Goal: Transaction & Acquisition: Purchase product/service

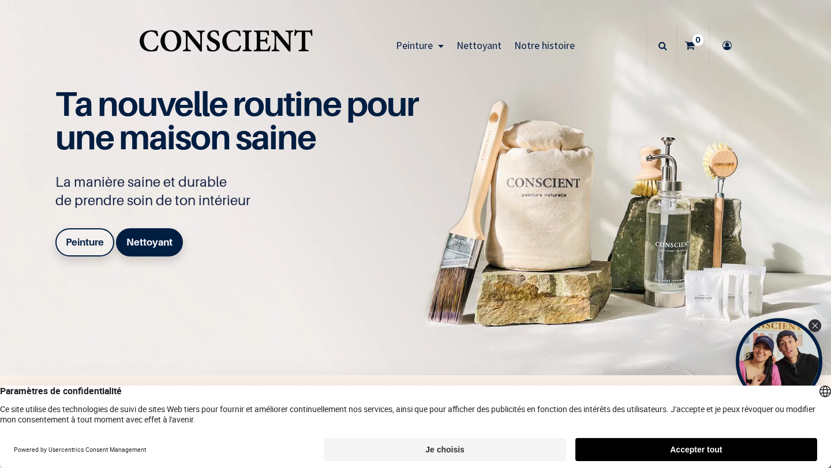
click at [622, 452] on button "Accepter tout" at bounding box center [696, 449] width 242 height 23
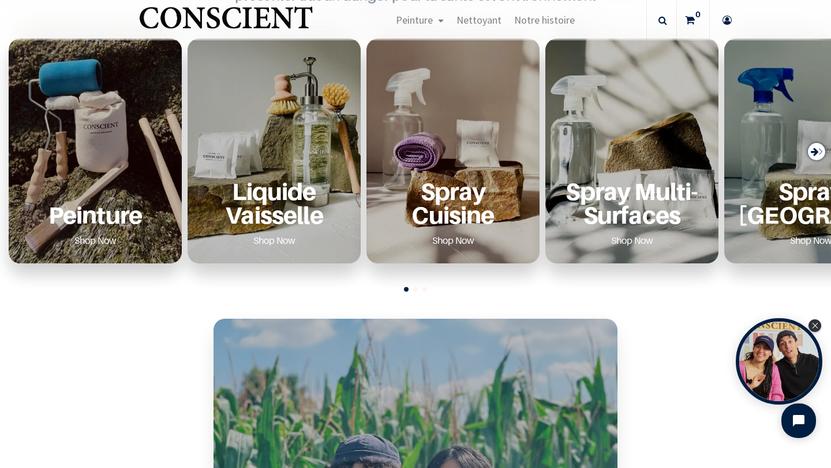
scroll to position [431, 0]
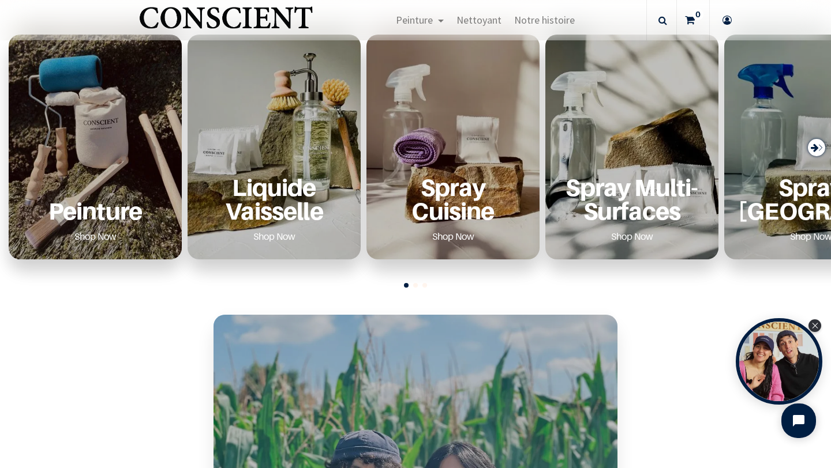
click at [107, 219] on p "Peinture" at bounding box center [94, 211] width 145 height 24
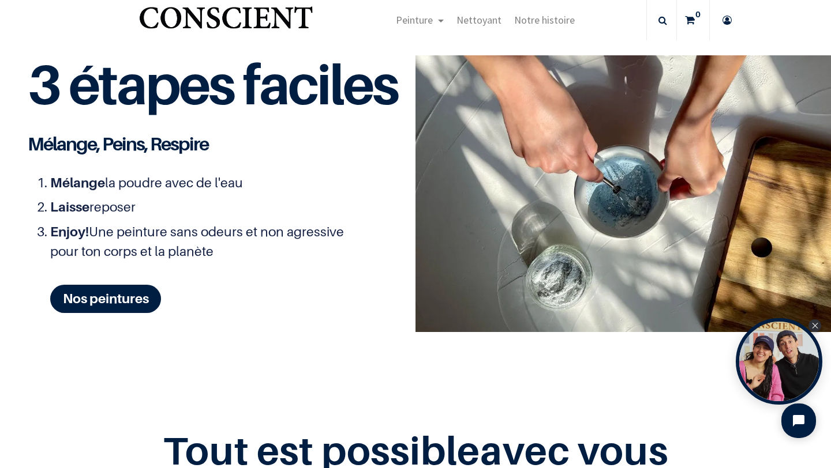
scroll to position [1337, 0]
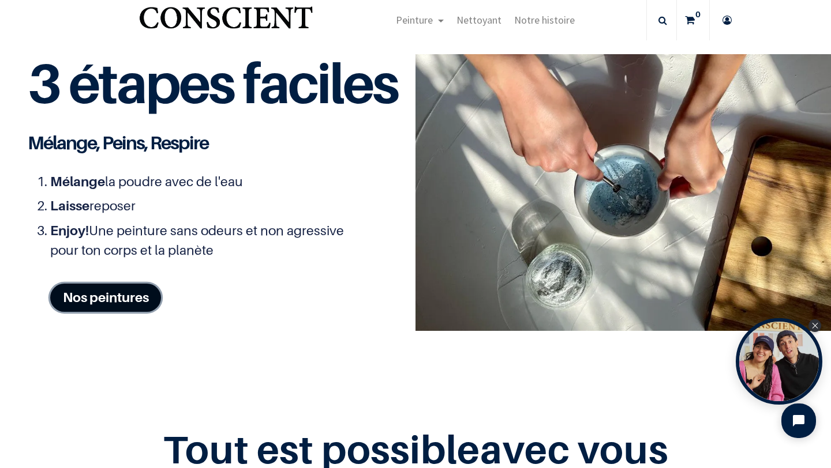
click at [130, 297] on link "Nos peintures" at bounding box center [105, 298] width 111 height 28
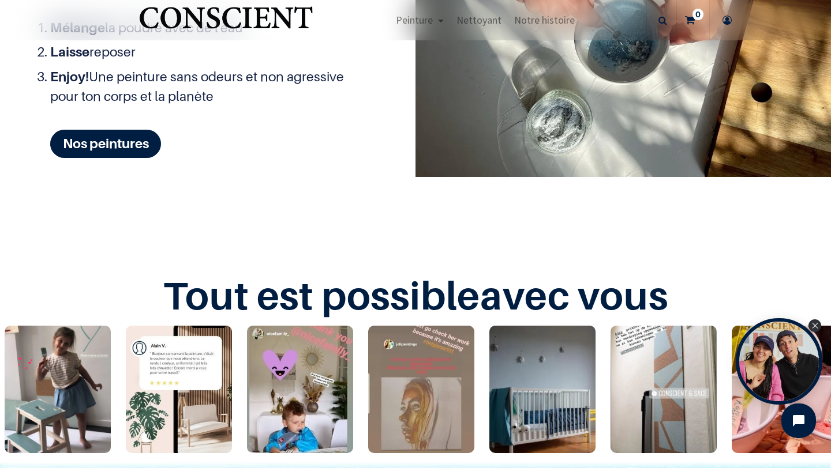
scroll to position [1462, 0]
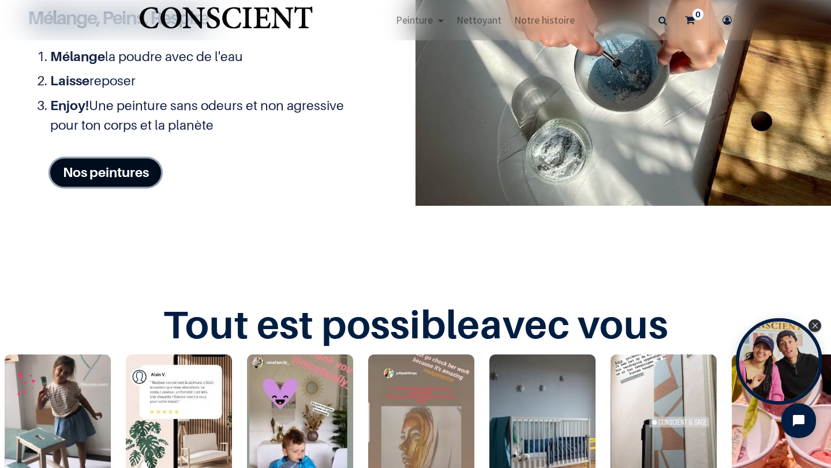
click at [136, 176] on link "Nos peintures" at bounding box center [105, 173] width 111 height 28
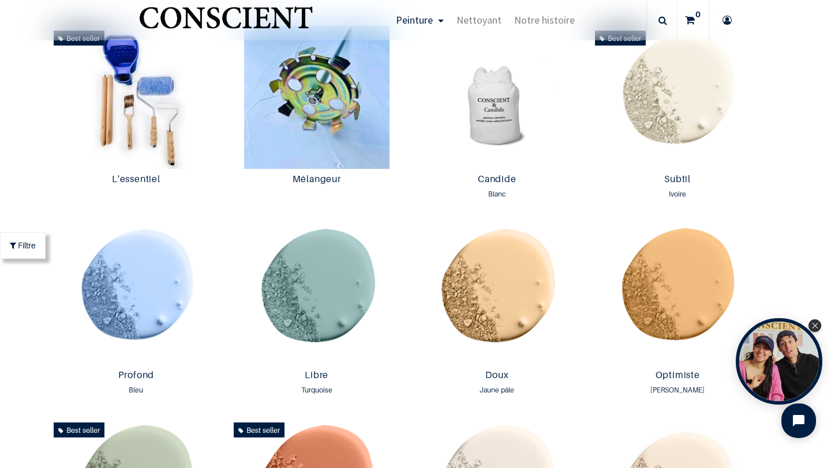
scroll to position [605, 0]
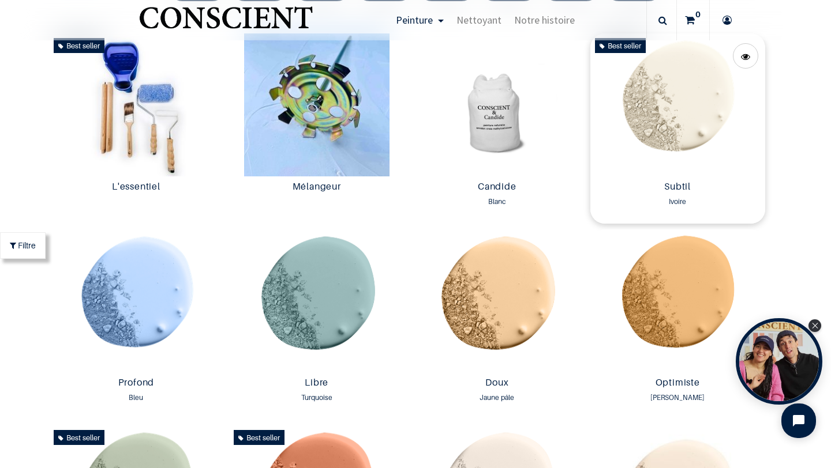
click at [714, 128] on img at bounding box center [677, 104] width 175 height 143
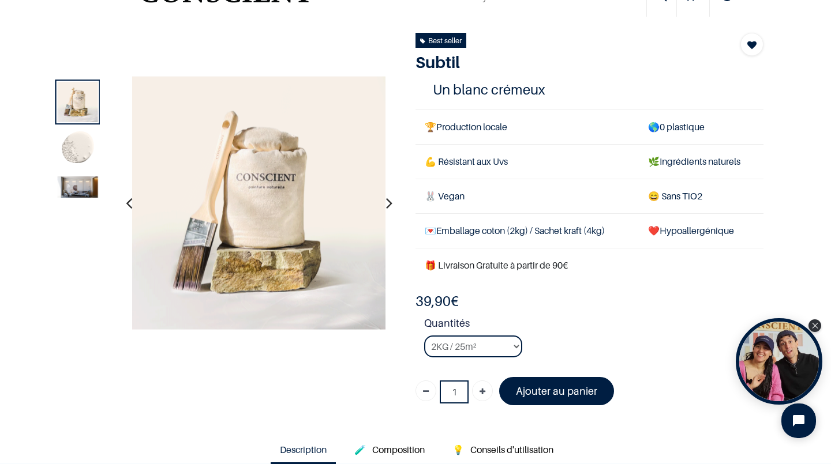
scroll to position [50, 0]
click at [510, 346] on select "2KG / 25m² 4KG / 50m² 8KG / 100m² Testeur" at bounding box center [473, 346] width 98 height 22
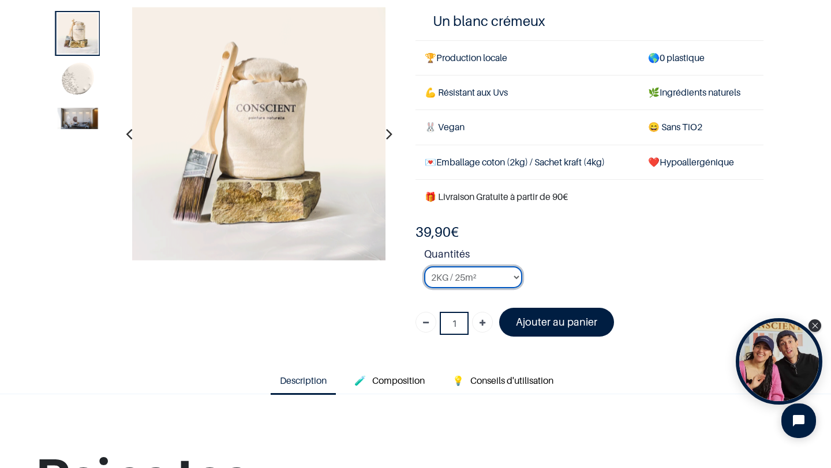
scroll to position [99, 0]
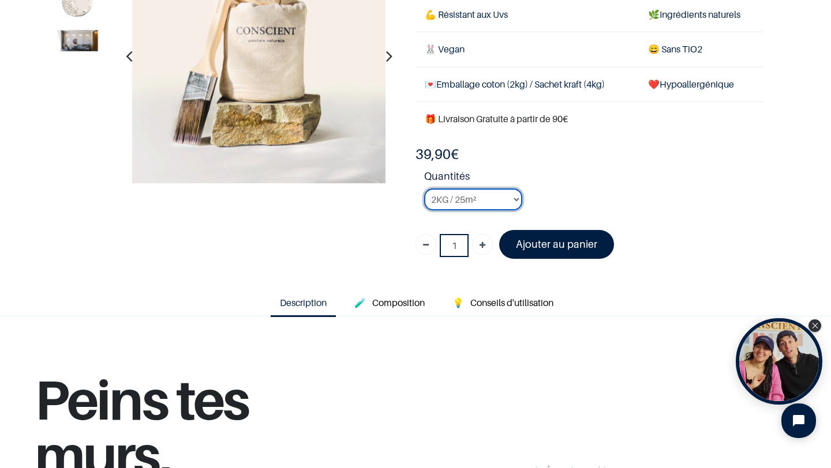
scroll to position [127, 0]
click at [511, 202] on select "2KG / 25m² 4KG / 50m² 8KG / 100m² Testeur" at bounding box center [473, 200] width 98 height 22
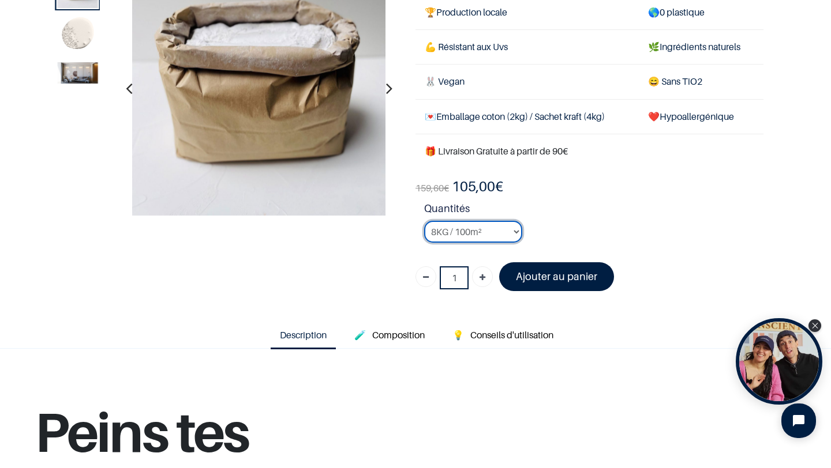
scroll to position [92, 0]
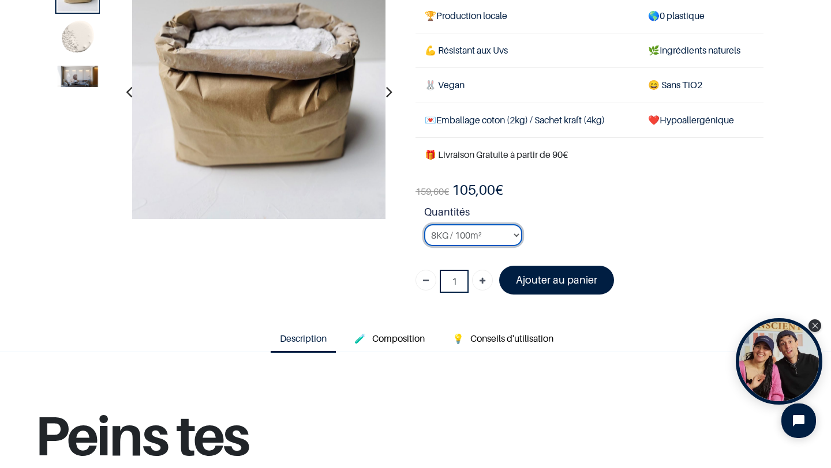
click at [508, 235] on select "2KG / 25m² 4KG / 50m² 8KG / 100m² Testeur" at bounding box center [473, 235] width 98 height 22
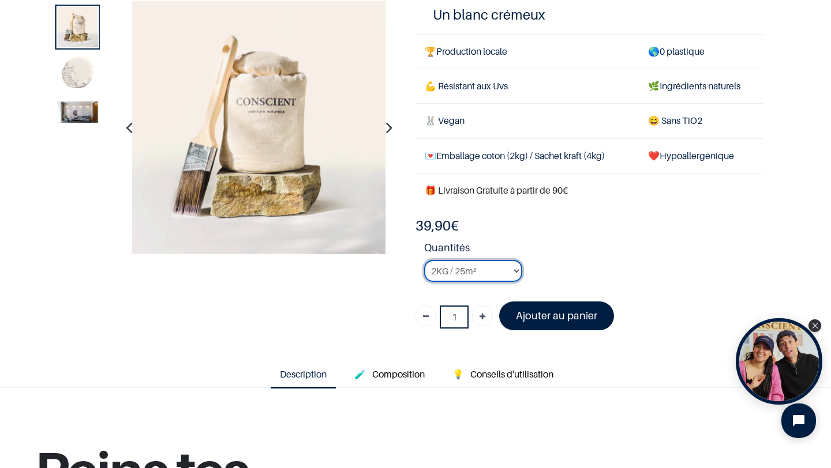
scroll to position [72, 0]
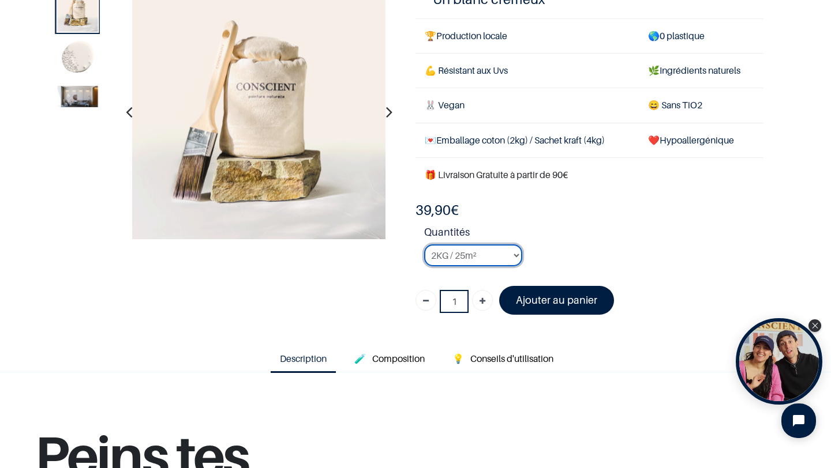
click at [501, 258] on select "2KG / 25m² 4KG / 50m² 8KG / 100m² Testeur" at bounding box center [473, 256] width 98 height 22
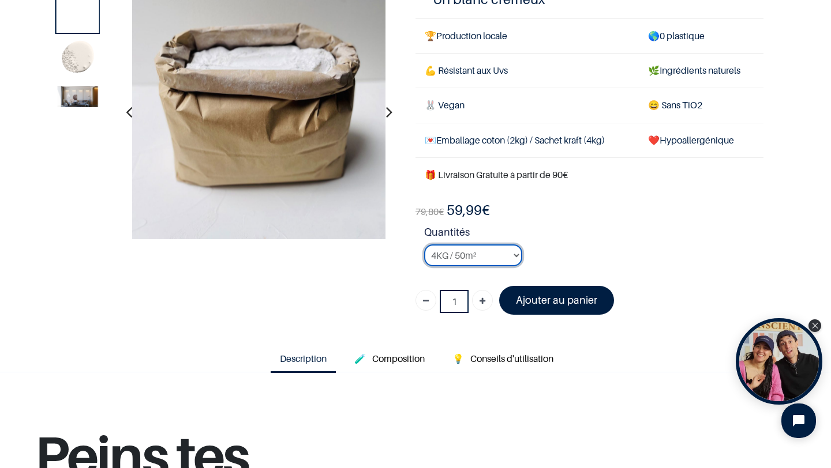
click at [501, 256] on select "2KG / 25m² 4KG / 50m² 8KG / 100m² Testeur" at bounding box center [473, 256] width 98 height 22
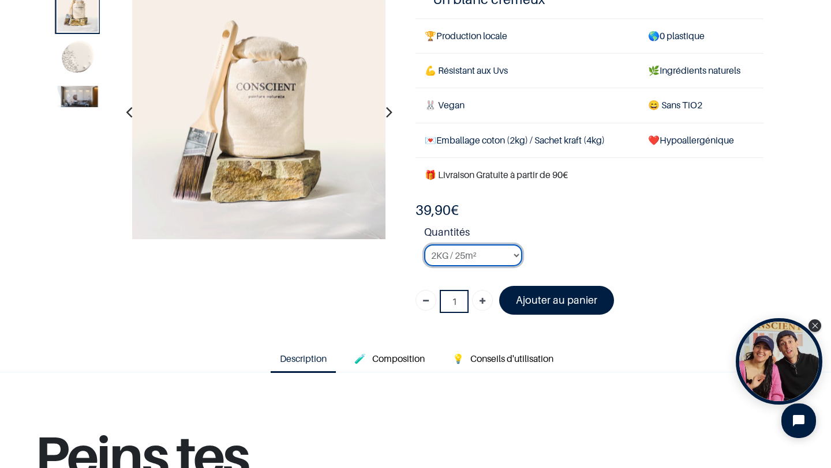
click at [508, 251] on select "2KG / 25m² 4KG / 50m² 8KG / 100m² Testeur" at bounding box center [473, 256] width 98 height 22
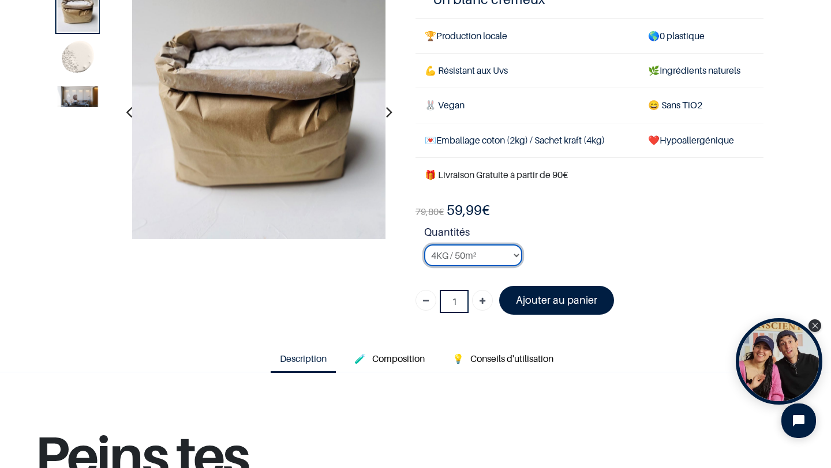
click at [490, 258] on select "2KG / 25m² 4KG / 50m² 8KG / 100m² Testeur" at bounding box center [473, 256] width 98 height 22
select select "127"
click at [500, 259] on select "2KG / 25m² 4KG / 50m² 8KG / 100m² Testeur" at bounding box center [473, 256] width 98 height 22
click at [382, 283] on div "Subtil" at bounding box center [407, 133] width 730 height 382
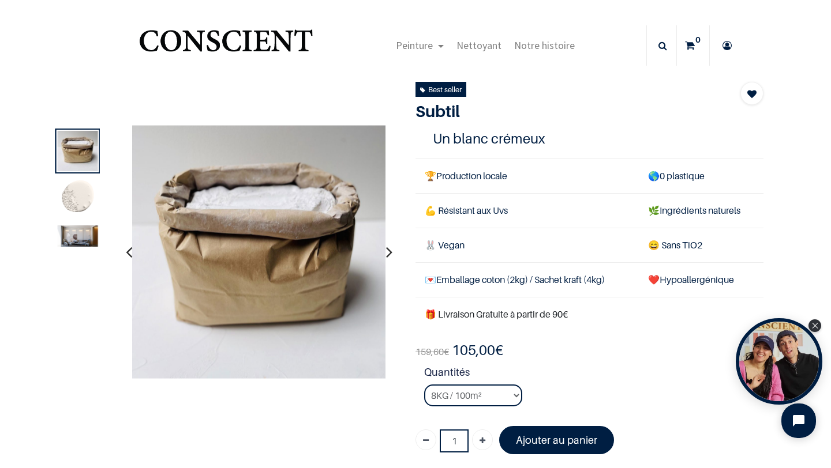
click at [388, 253] on icon "button" at bounding box center [389, 252] width 6 height 31
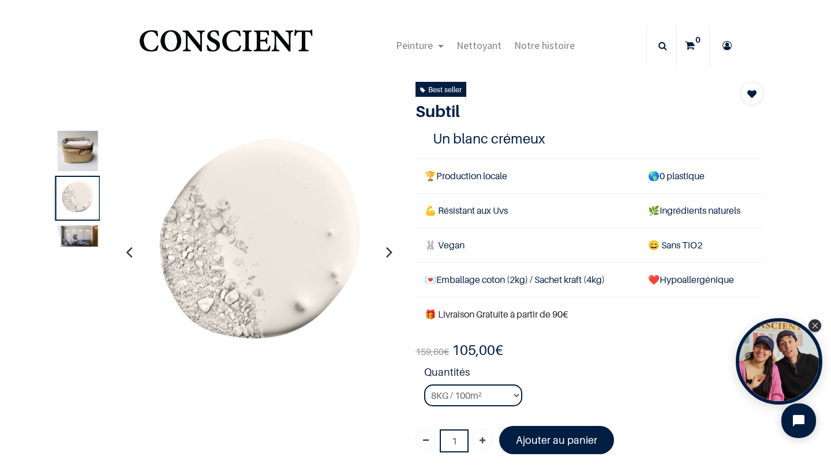
click at [388, 253] on icon "button" at bounding box center [389, 252] width 6 height 31
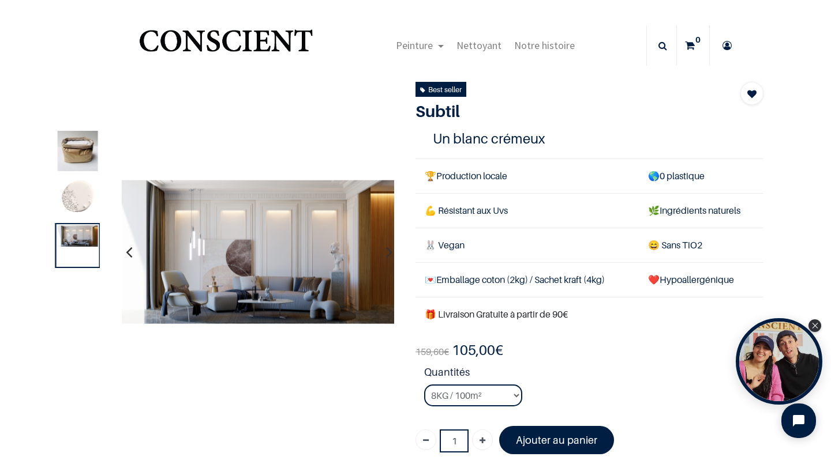
click at [388, 253] on icon "button" at bounding box center [389, 252] width 6 height 31
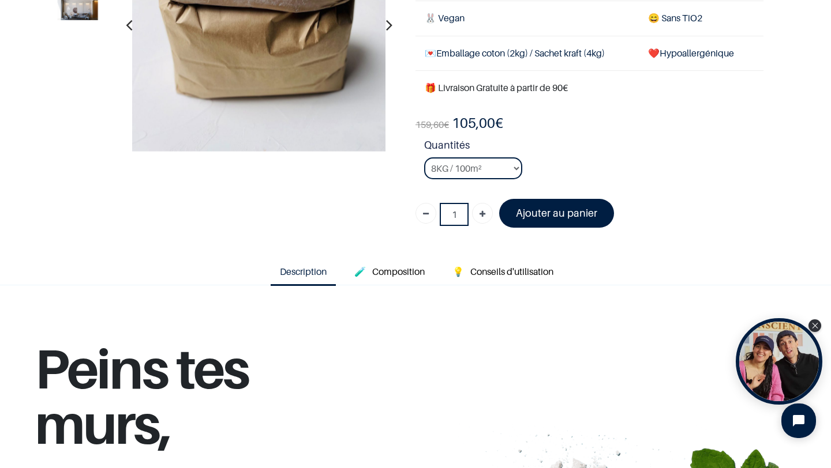
scroll to position [162, 0]
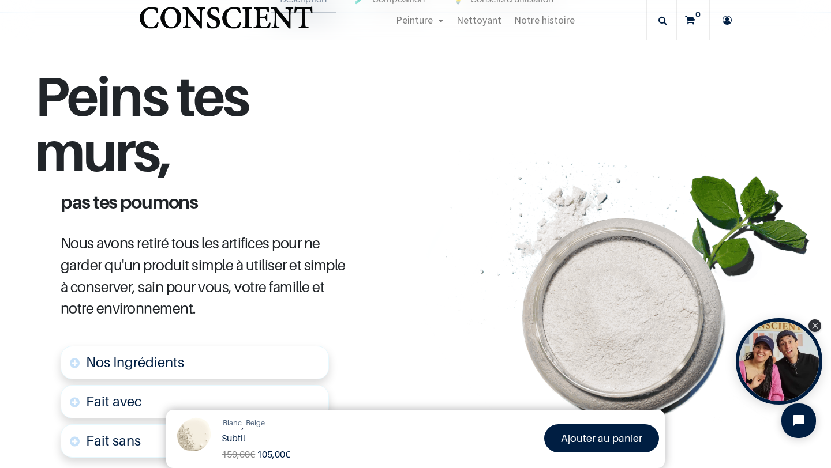
scroll to position [543, 0]
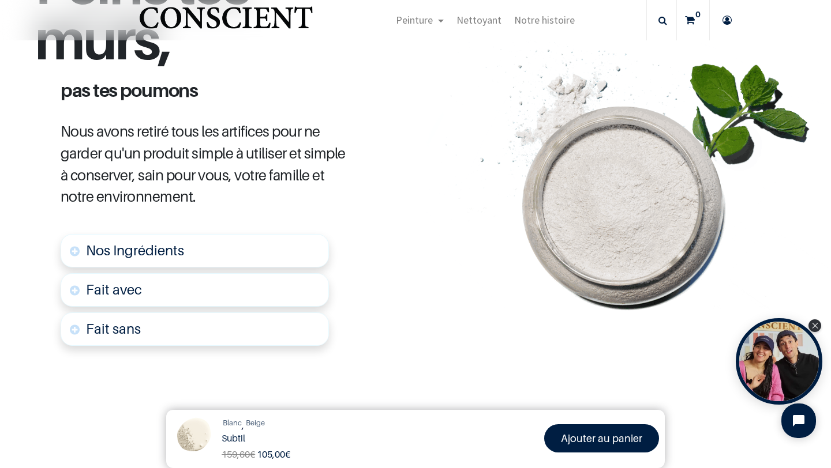
click at [100, 247] on span "Nos Ingrédients" at bounding box center [135, 250] width 98 height 17
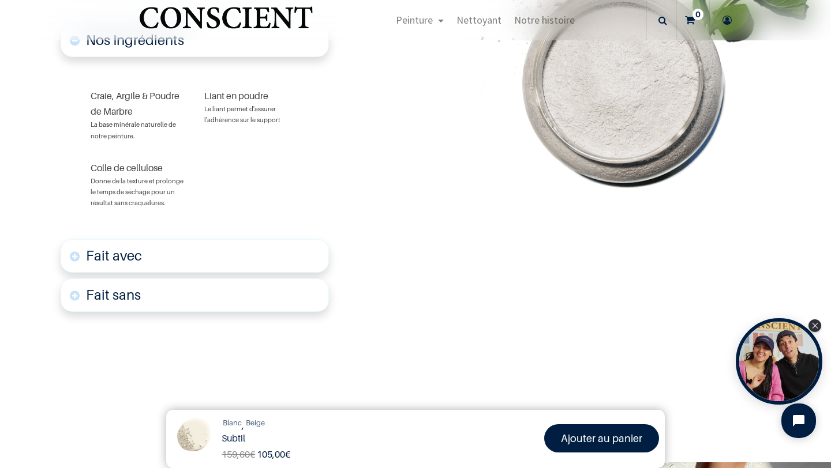
scroll to position [768, 0]
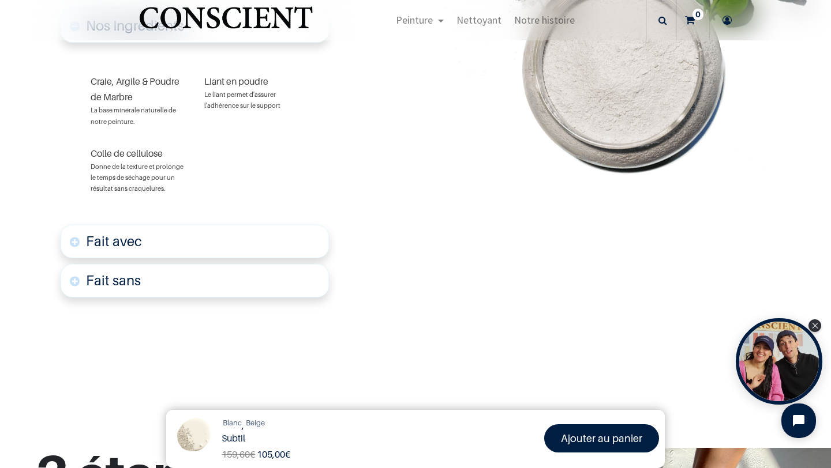
click at [72, 247] on link "Fait avec" at bounding box center [195, 241] width 268 height 33
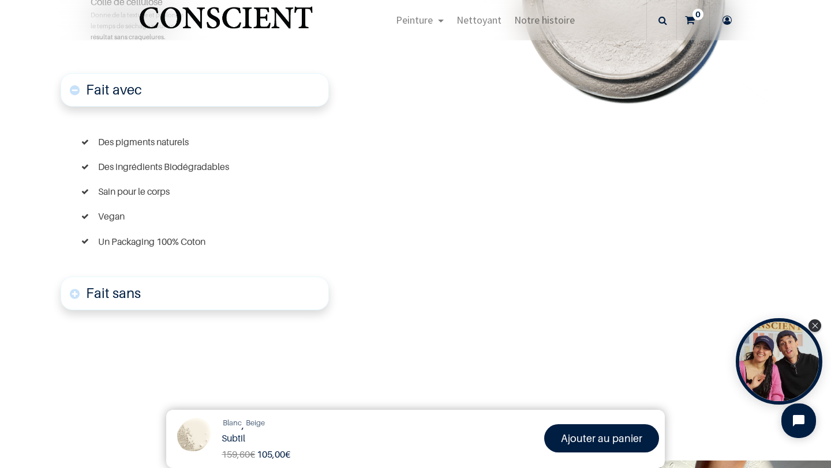
scroll to position [944, 0]
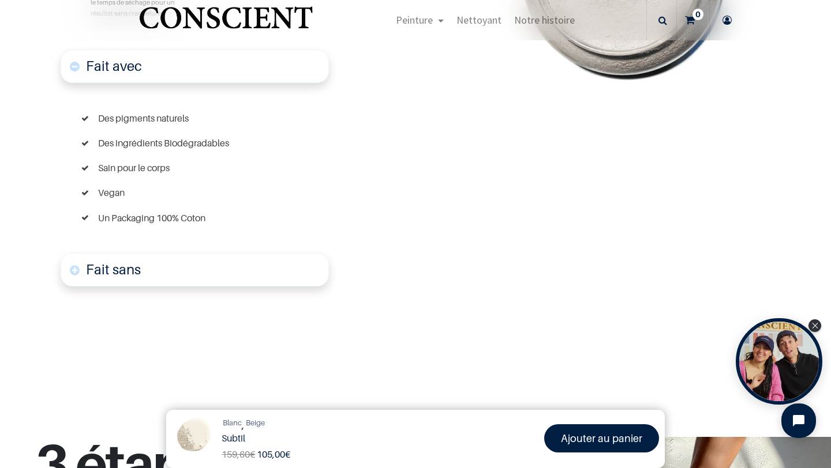
click at [159, 273] on link "Fait sans" at bounding box center [195, 269] width 268 height 33
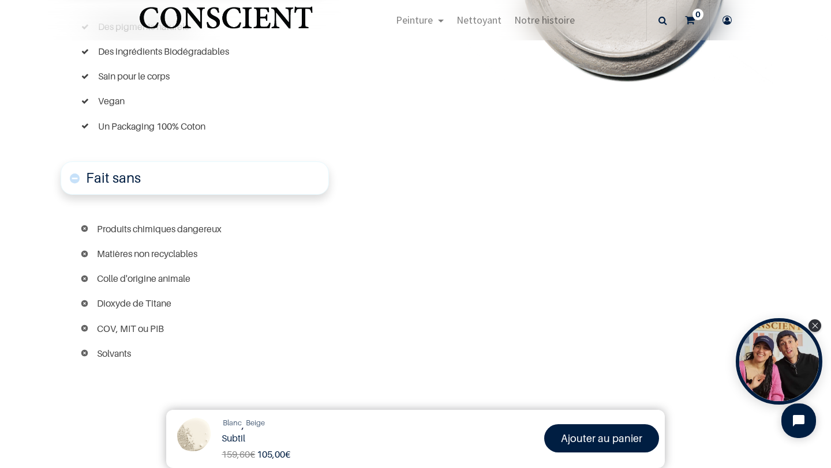
scroll to position [1037, 0]
click at [160, 183] on link "Fait sans" at bounding box center [195, 176] width 268 height 33
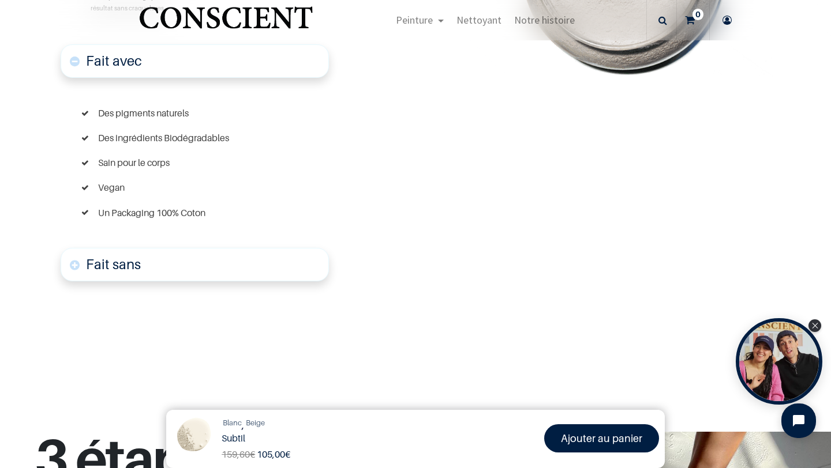
scroll to position [944, 0]
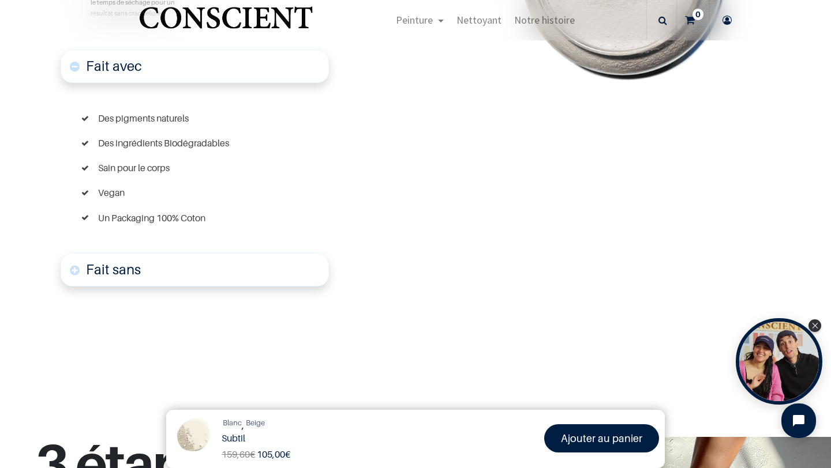
click at [136, 73] on font "Fait avec" at bounding box center [114, 66] width 56 height 17
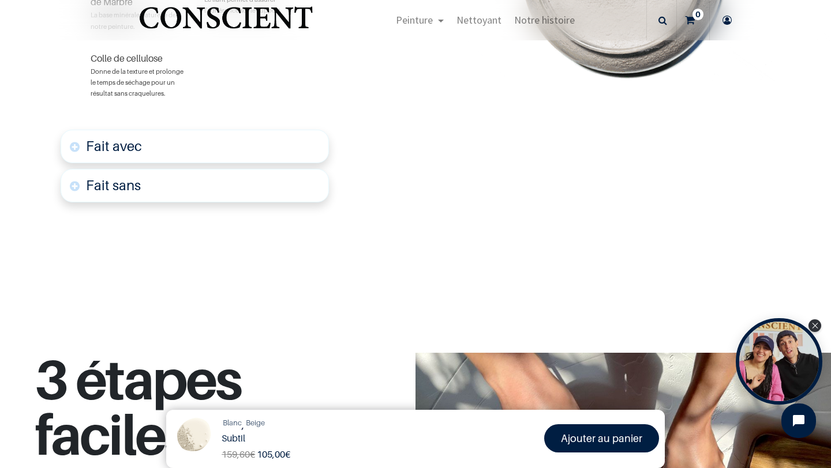
scroll to position [862, 0]
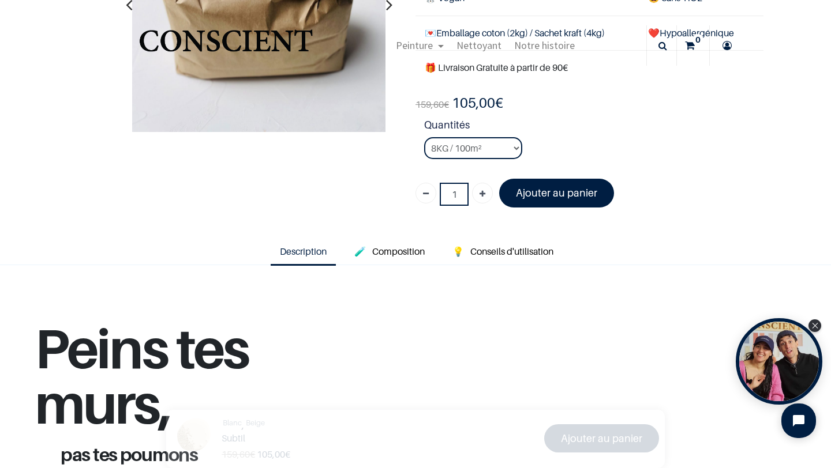
scroll to position [138, 0]
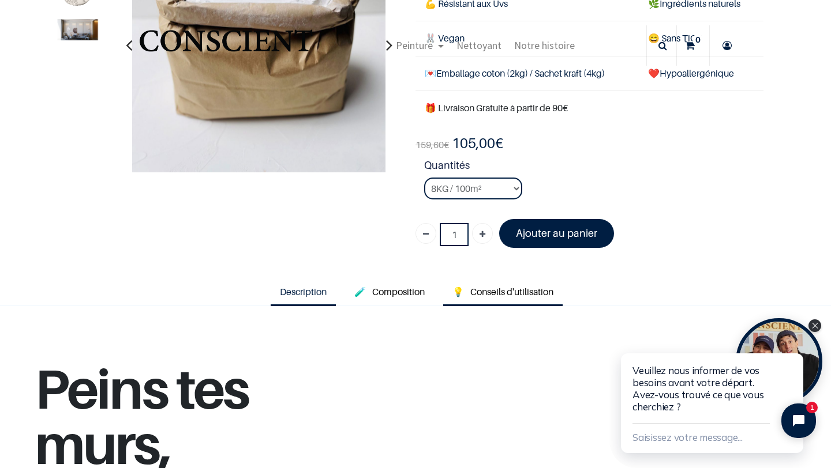
click at [494, 284] on link "💡 Conseils d'utilisation" at bounding box center [502, 293] width 119 height 27
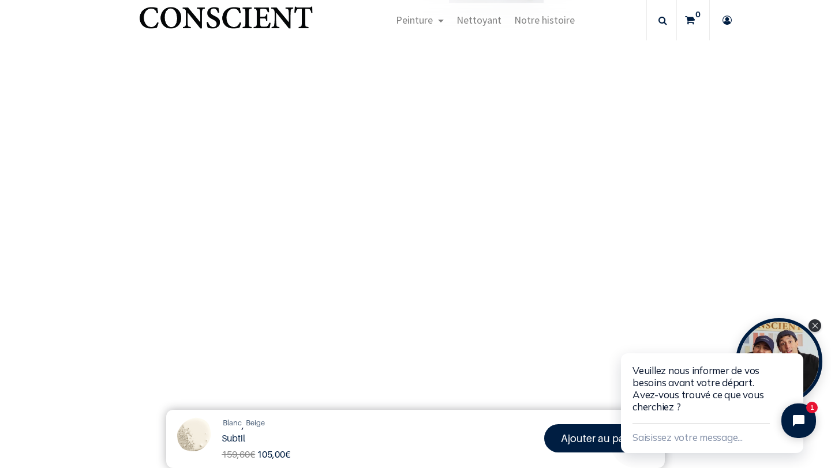
scroll to position [832, 0]
click at [796, 341] on icon "Close chat widget" at bounding box center [795, 340] width 7 height 7
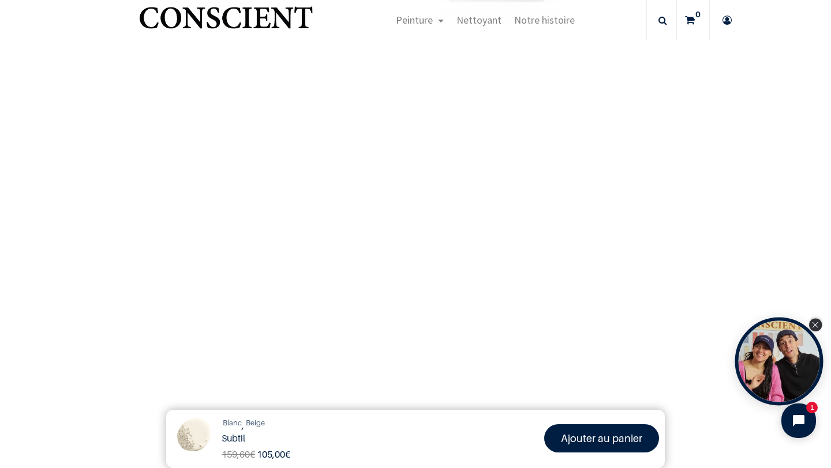
click at [817, 328] on div "Close Tolstoy widget" at bounding box center [815, 325] width 13 height 13
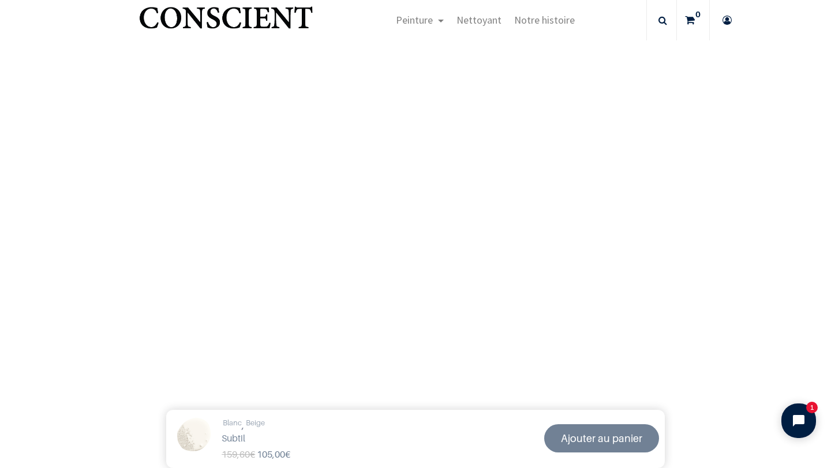
scroll to position [492, 0]
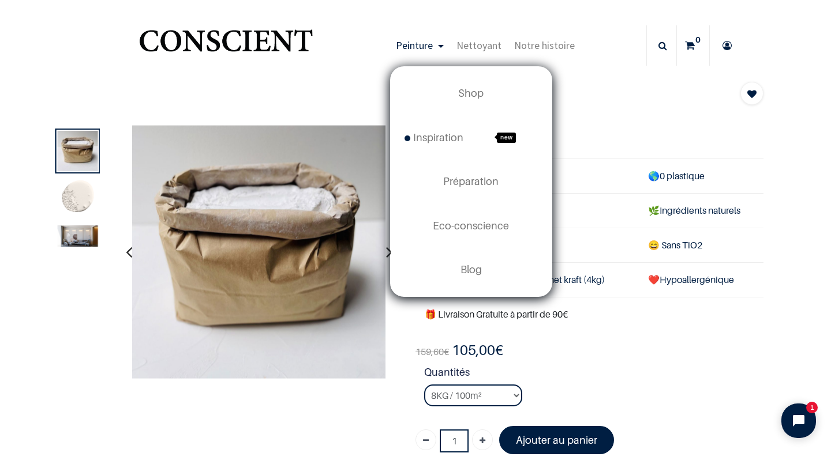
click at [429, 43] on span "Peinture" at bounding box center [414, 45] width 37 height 13
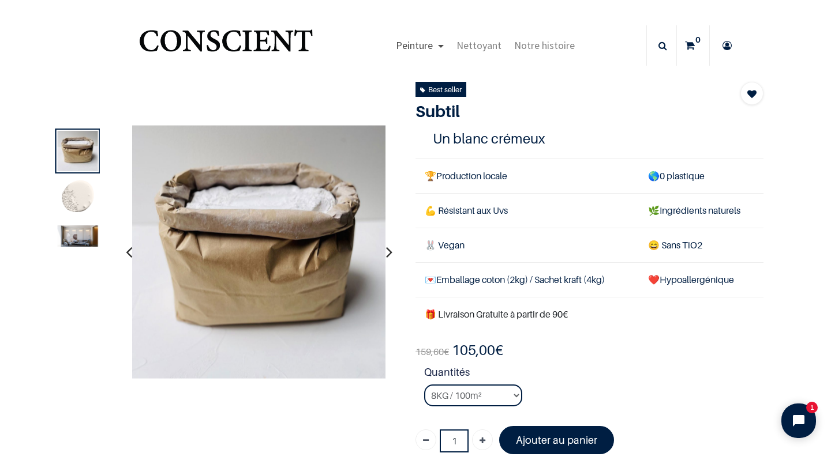
click at [429, 43] on span "Peinture" at bounding box center [414, 45] width 37 height 13
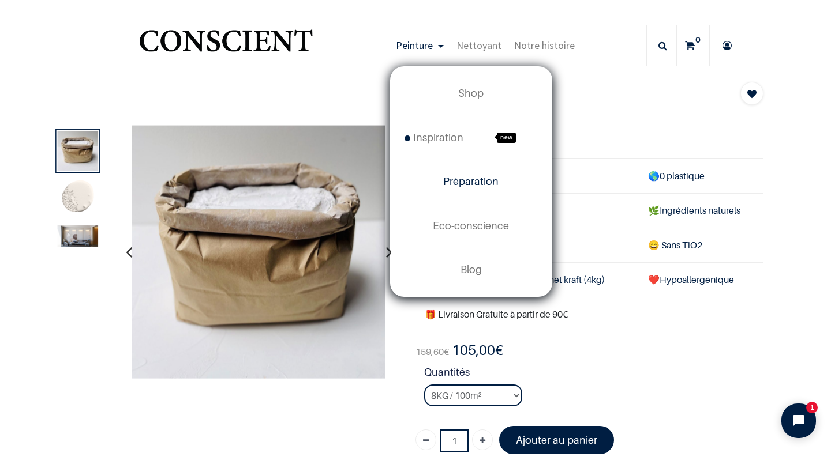
click at [476, 180] on span "Préparation" at bounding box center [470, 181] width 55 height 12
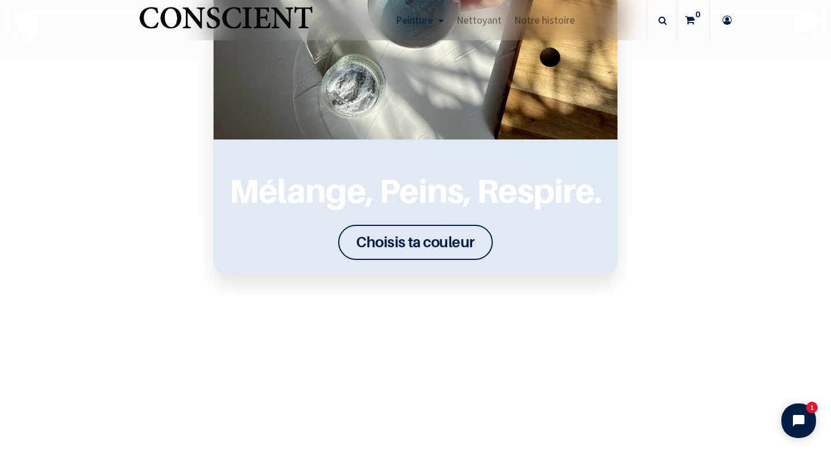
scroll to position [1626, 0]
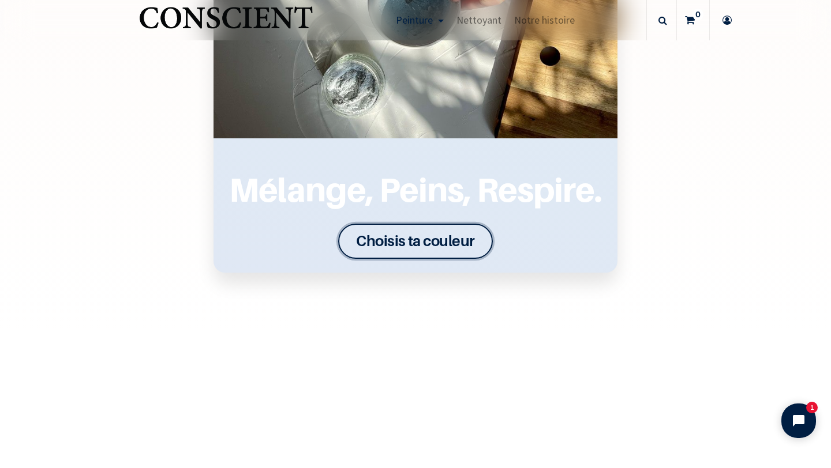
click at [452, 249] on font "Choisis ta couleur" at bounding box center [415, 241] width 119 height 18
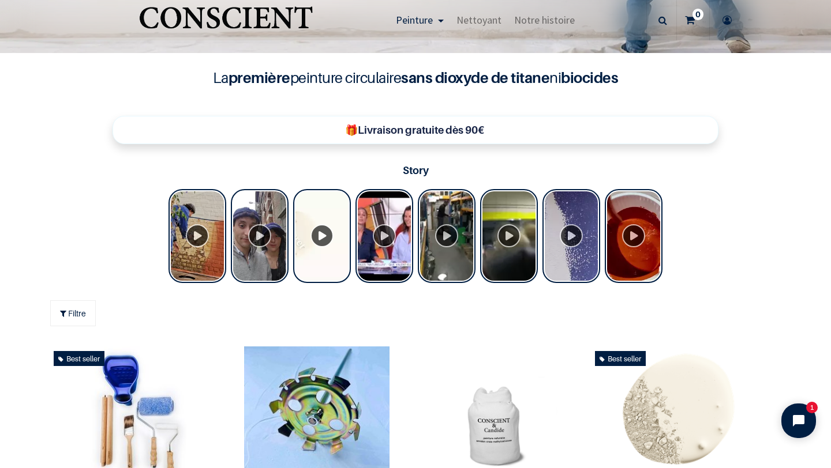
scroll to position [323, 0]
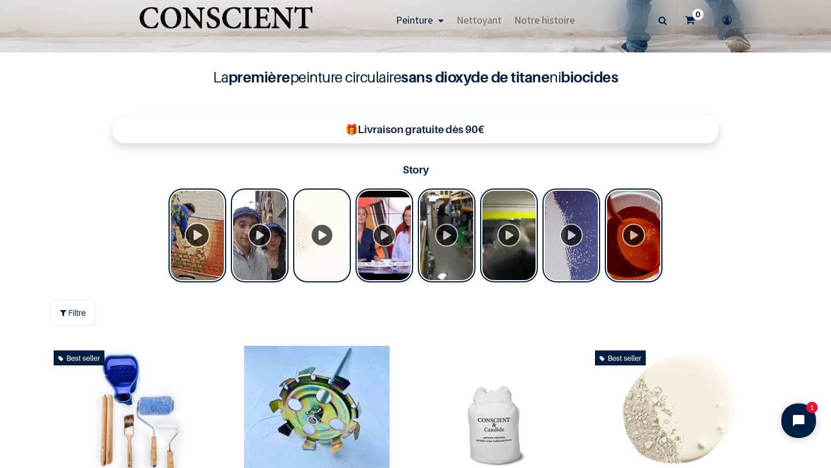
click at [202, 235] on div "Tolstoy Stories" at bounding box center [197, 236] width 58 height 94
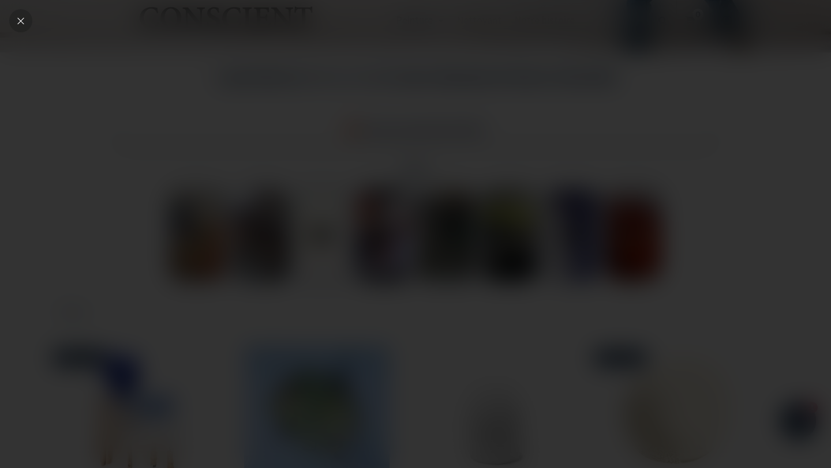
click at [21, 18] on icon "Close" at bounding box center [21, 21] width 10 height 10
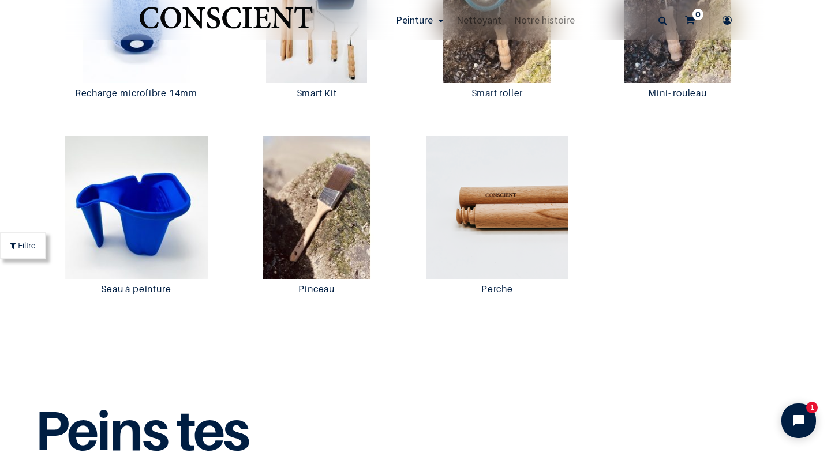
scroll to position [2293, 0]
